Goal: Complete application form

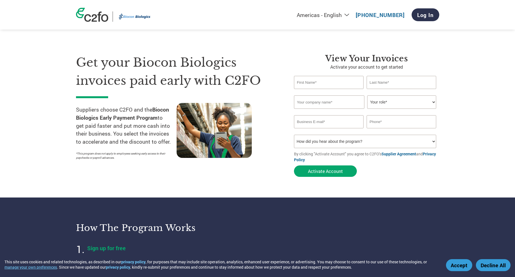
click at [324, 78] on input "text" at bounding box center [329, 82] width 70 height 13
type input "[PERSON_NAME]"
type input "LTD."
drag, startPoint x: 403, startPoint y: 88, endPoint x: 347, endPoint y: 82, distance: 56.4
click at [347, 82] on div "[PERSON_NAME] LTD." at bounding box center [366, 82] width 145 height 13
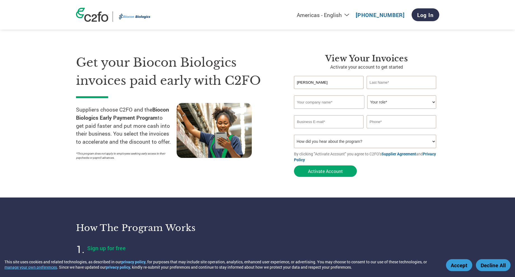
click at [334, 82] on input "[PERSON_NAME]" at bounding box center [329, 82] width 70 height 13
type input "[PERSON_NAME]"
click at [340, 99] on input "text" at bounding box center [329, 101] width 70 height 13
type input "[PERSON_NAME] TECHNOLOGIES PVT LTD"
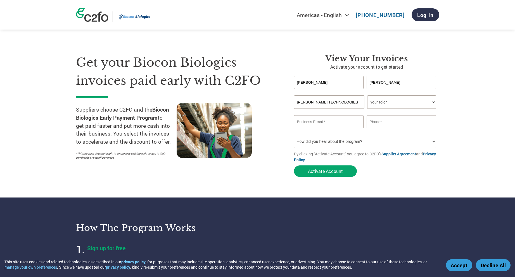
type input "09686448132"
click at [387, 104] on select "Your role* CFO Controller Credit Manager Finance Director Treasurer CEO Preside…" at bounding box center [401, 101] width 69 height 13
select select "ACCOUNTING"
click at [367, 95] on select "Your role* CFO Controller Credit Manager Finance Director Treasurer CEO Preside…" at bounding box center [401, 101] width 69 height 13
click at [343, 123] on input "email" at bounding box center [329, 121] width 70 height 13
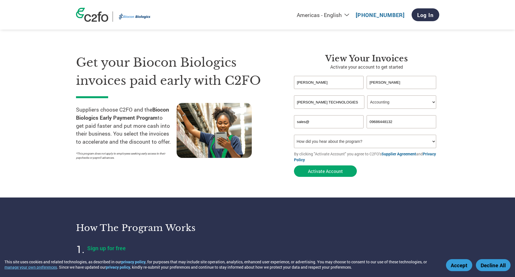
type input "sales@"
